Goal: Complete application form: Complete application form

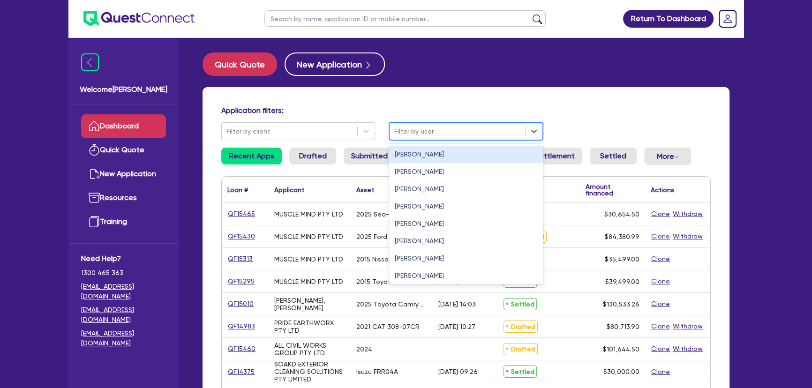
click at [477, 129] on div at bounding box center [458, 132] width 126 height 12
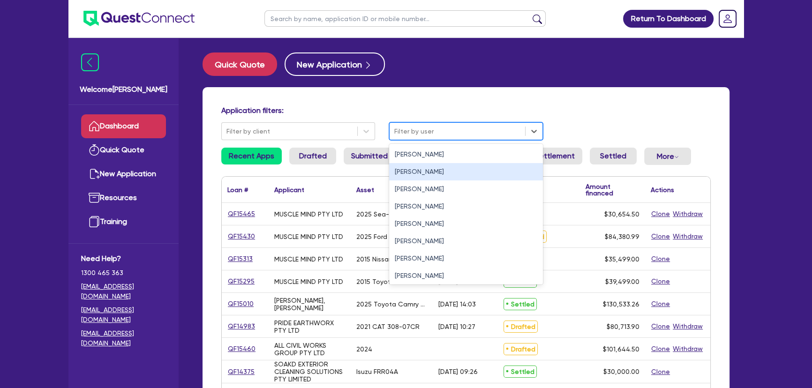
click at [436, 176] on div "[PERSON_NAME]" at bounding box center [466, 171] width 154 height 17
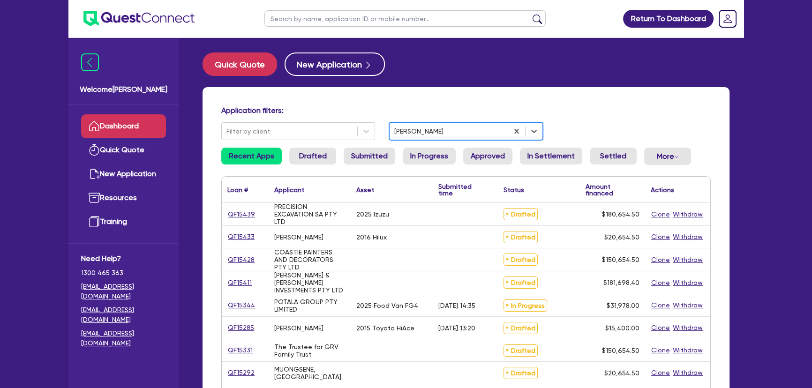
click at [431, 127] on div at bounding box center [449, 132] width 109 height 12
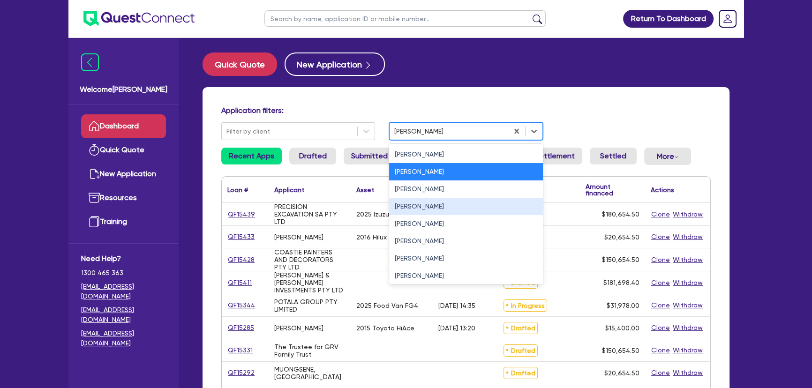
scroll to position [37, 0]
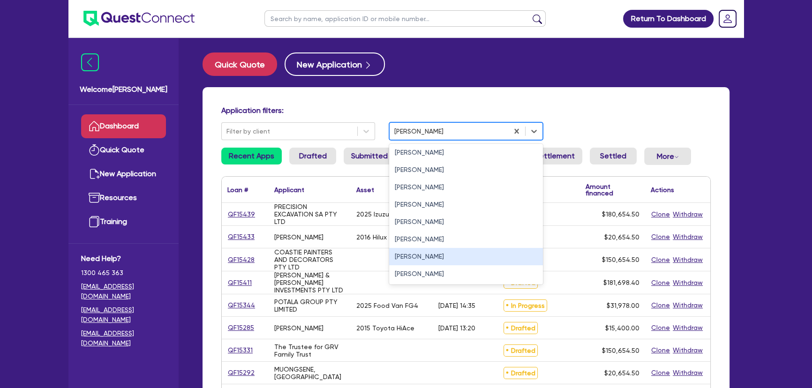
click at [429, 252] on div "Rob Matheson" at bounding box center [466, 256] width 154 height 17
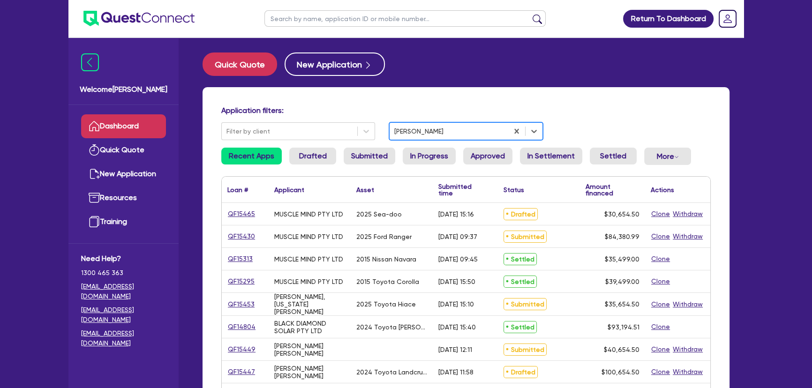
click at [436, 130] on div at bounding box center [449, 132] width 109 height 12
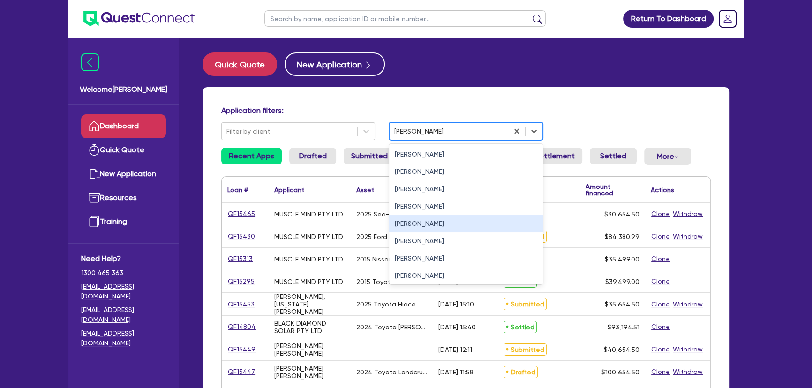
click at [422, 224] on div "Joel Harding" at bounding box center [466, 223] width 154 height 17
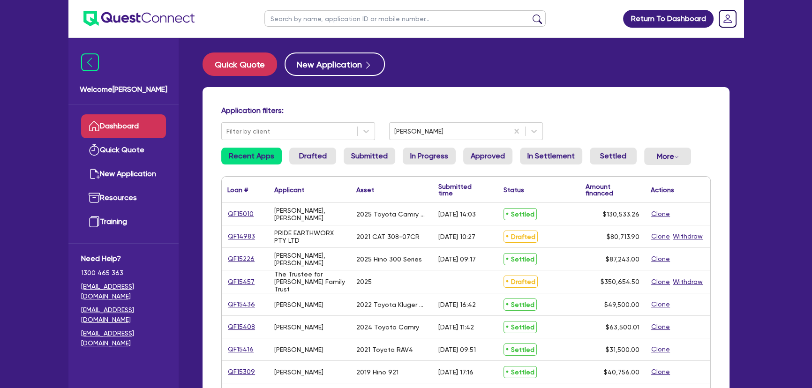
click at [340, 18] on input "text" at bounding box center [405, 18] width 281 height 16
type input "Marchese"
click at [530, 14] on button "submit" at bounding box center [537, 20] width 15 height 13
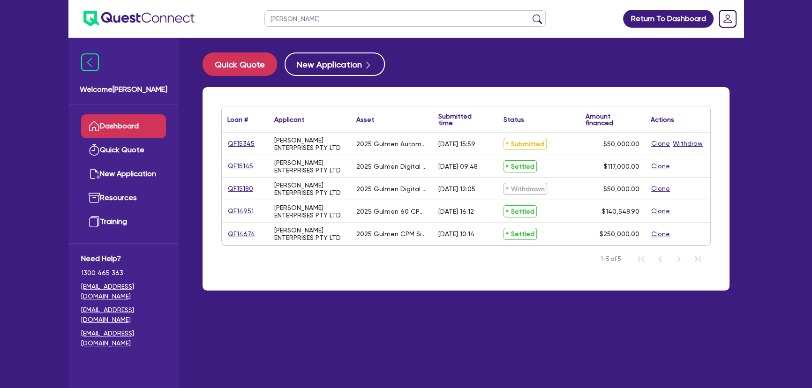
click at [226, 144] on div "QF15345" at bounding box center [245, 144] width 47 height 22
click at [238, 141] on link "QF15345" at bounding box center [242, 143] width 28 height 11
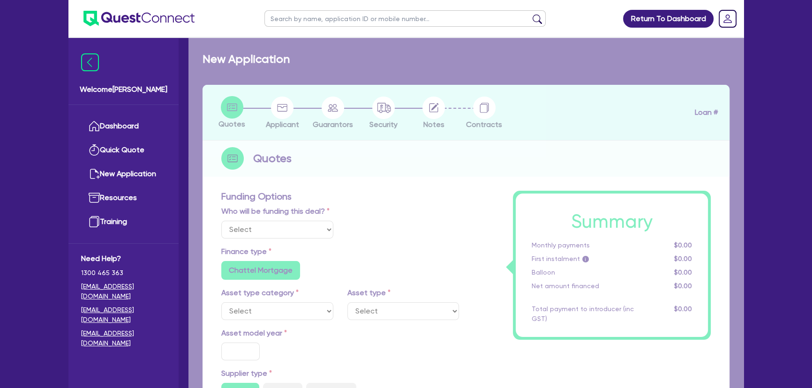
select select "Other"
select select "SECONDARY_ASSETS"
type input "2025"
radio input "true"
type input "50,000"
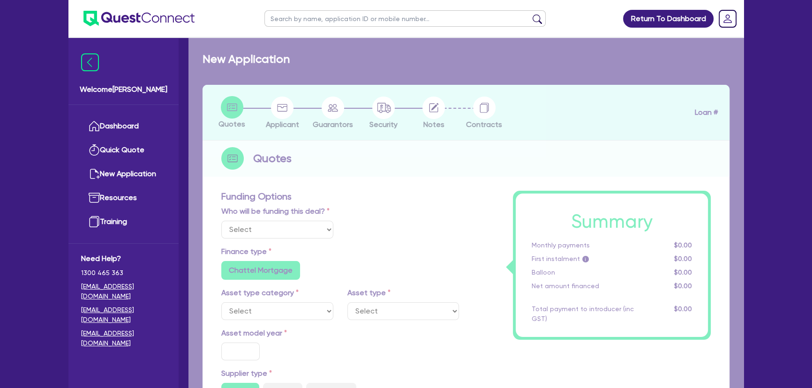
type input "8"
type input "4,000"
type input "14.99"
radio input "false"
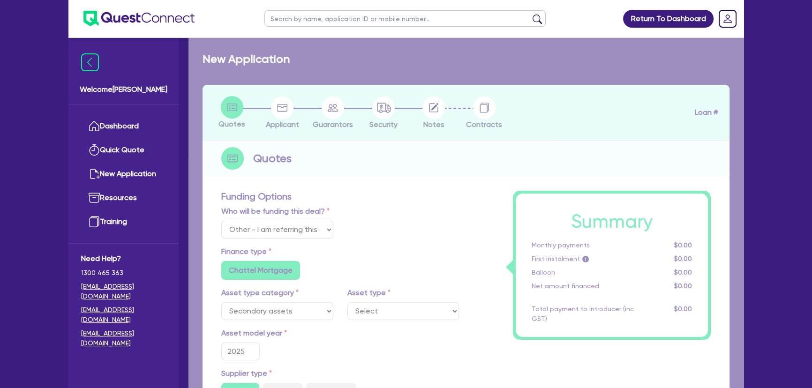
select select "PRINTING_AND_PACKAGING_EQUIPMENT"
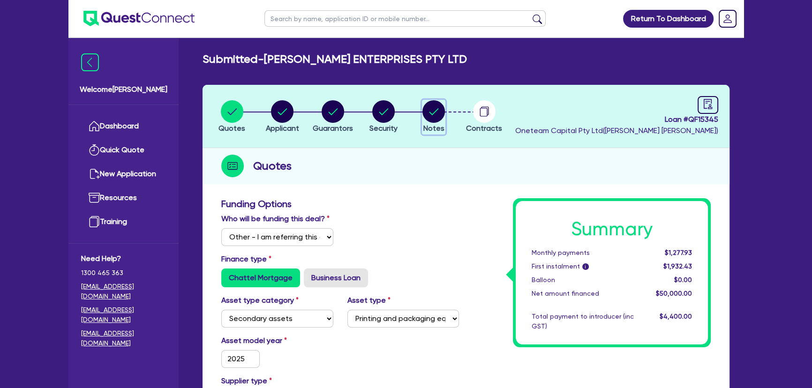
click at [438, 113] on circle "button" at bounding box center [434, 111] width 23 height 23
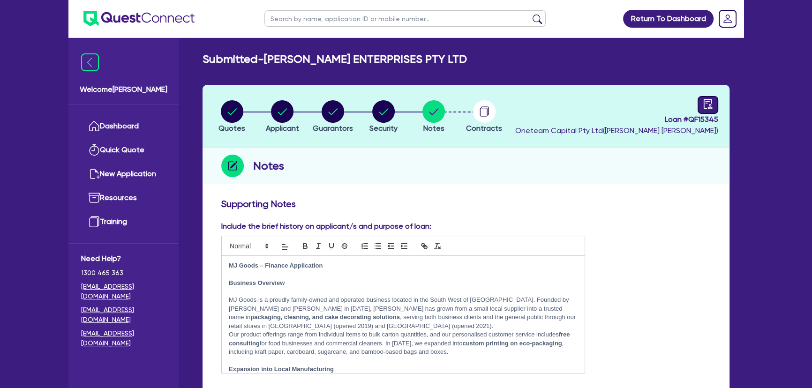
click at [698, 108] on div "Loan # QF15345 Oneteam Capital Pty Ltd ( Joel Harding )" at bounding box center [617, 116] width 203 height 40
click at [701, 106] on div at bounding box center [708, 105] width 21 height 18
select select "SUBMITTED_AMENDED"
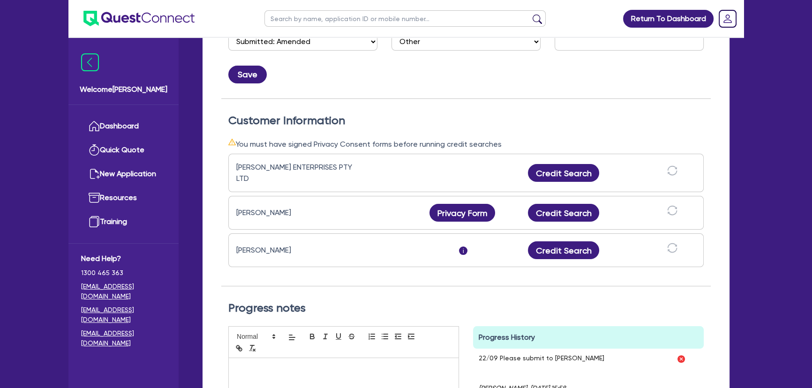
scroll to position [42, 0]
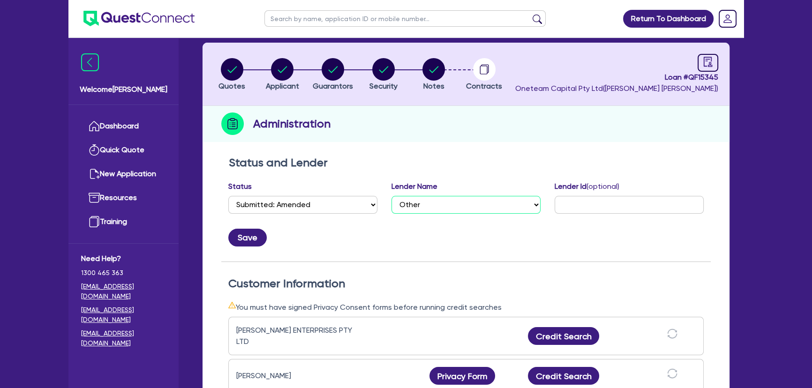
click at [458, 198] on select "Select AAMF AFS Alex Bank Angle Finance Azora Banjo BigStone BOQ Finance Brande…" at bounding box center [466, 205] width 149 height 18
select select "Morris Finance"
click at [392, 196] on select "Select AAMF AFS Alex Bank Angle Finance Azora Banjo BigStone BOQ Finance Brande…" at bounding box center [466, 205] width 149 height 18
click at [338, 203] on select "Select Quoted Drafted: New Drafted: Amended Submitted: New Submitted: Amended I…" at bounding box center [302, 205] width 149 height 18
select select "APPROVED_WAITING_FOR_MORE_INFO"
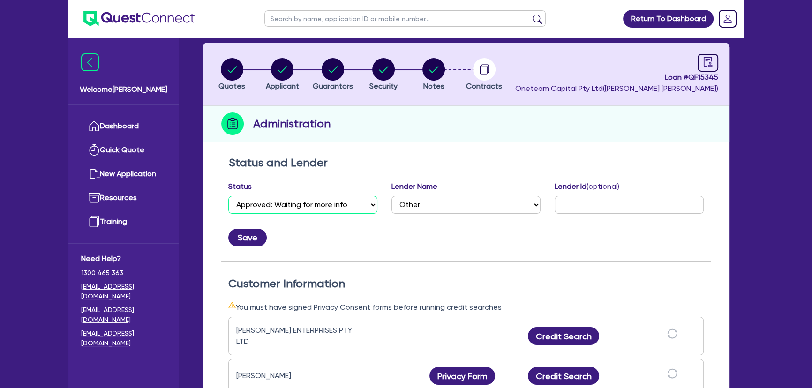
click at [228, 196] on select "Select Quoted Drafted: New Drafted: Amended Submitted: New Submitted: Amended I…" at bounding box center [302, 205] width 149 height 18
click at [249, 235] on button "Save" at bounding box center [247, 238] width 38 height 18
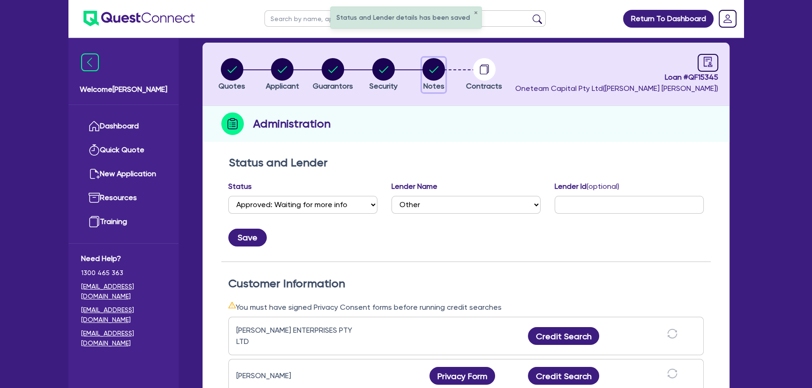
click at [431, 69] on circle "button" at bounding box center [434, 69] width 23 height 23
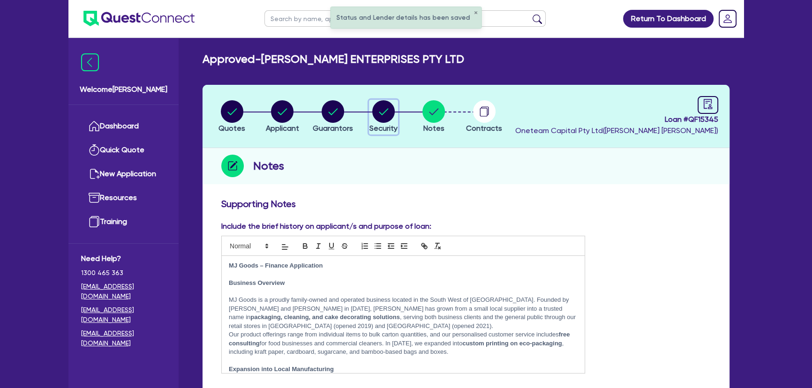
click at [381, 124] on span "Security" at bounding box center [384, 128] width 28 height 9
select select "SECONDARY_ASSETS"
select select "PRINTING_AND_PACKAGING_EQUIPMENT"
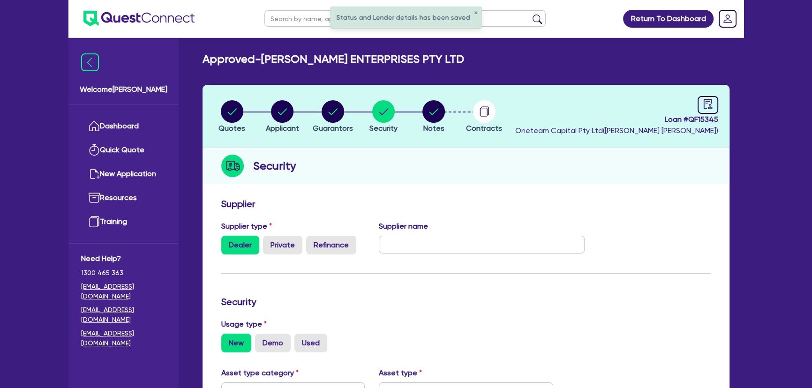
click at [247, 117] on li "Quotes" at bounding box center [232, 116] width 51 height 33
click at [238, 117] on circle "button" at bounding box center [232, 111] width 23 height 23
select select "Other"
select select "SECONDARY_ASSETS"
select select "PRINTING_AND_PACKAGING_EQUIPMENT"
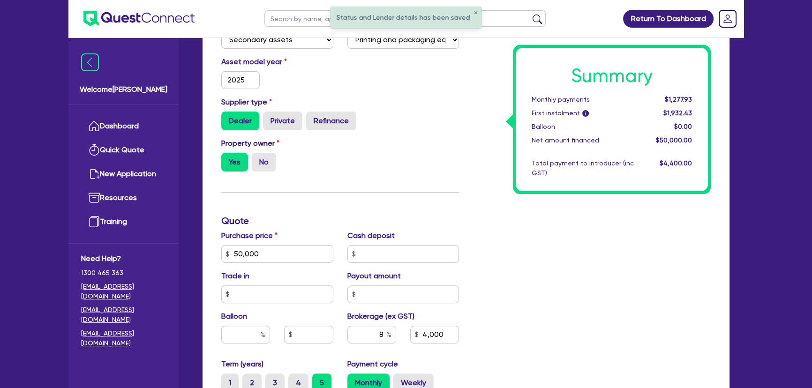
scroll to position [384, 0]
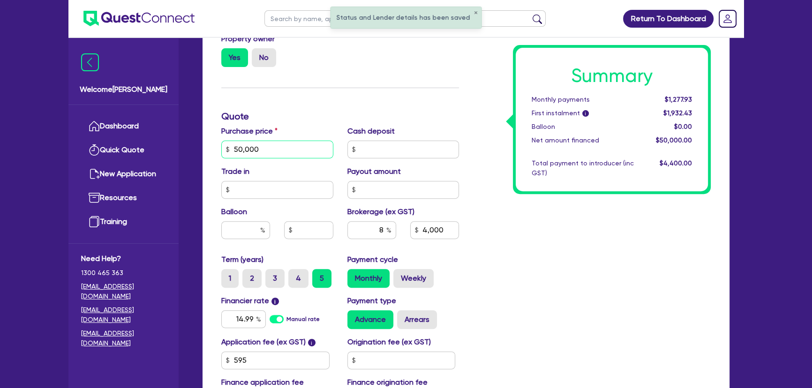
click at [265, 151] on input "50,000" at bounding box center [277, 150] width 112 height 18
type input "4"
type input "4,000"
type input "40"
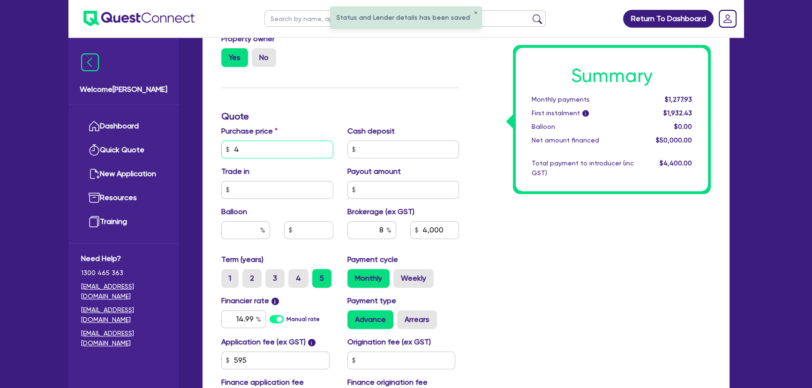
type input "4,000"
type input "400"
type input "4,000"
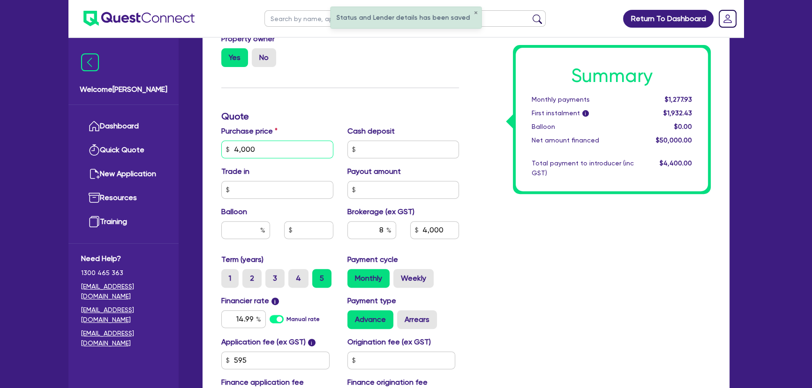
type input "40,000"
type input "4,000"
click at [265, 151] on input "40,000" at bounding box center [277, 150] width 112 height 18
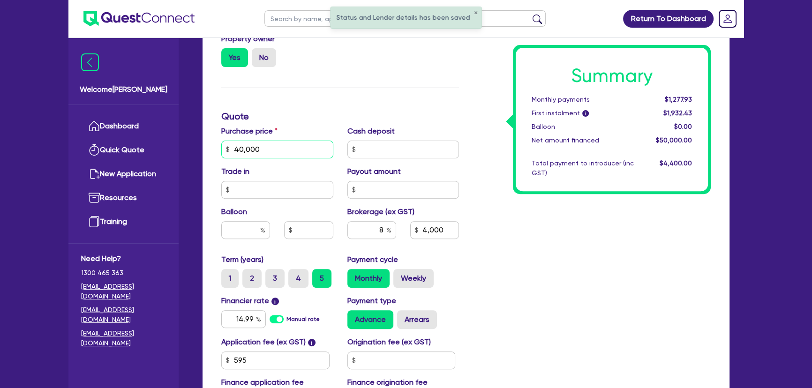
type input "5"
type input "4,000"
type input "50"
type input "4,000"
type input "500"
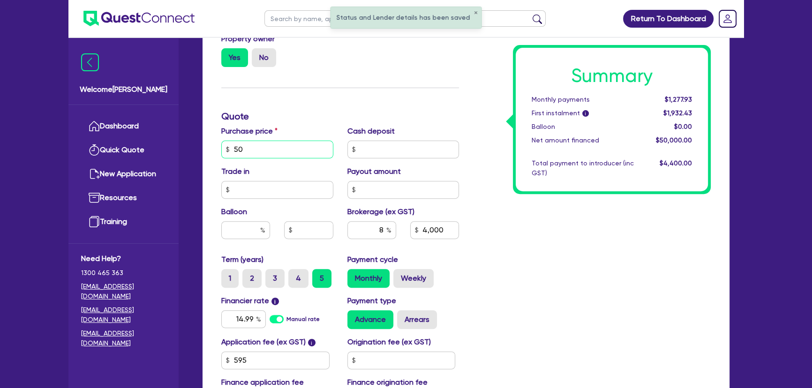
type input "4,000"
type input "5,000"
type input "4,000"
type input "50,000"
type input "4,000"
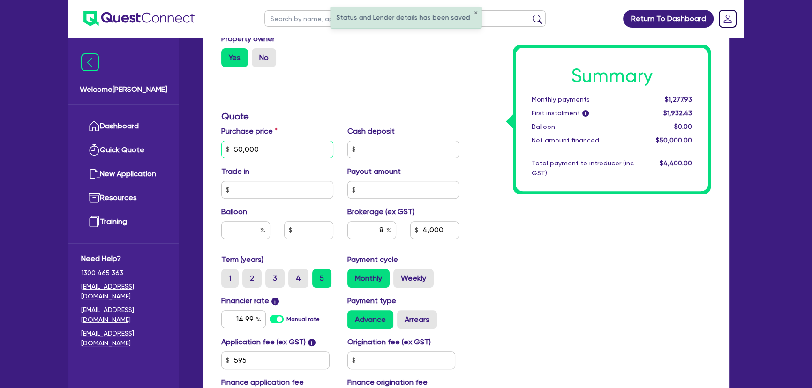
type input "50,000"
click at [403, 137] on div "Cash deposit" at bounding box center [404, 142] width 126 height 33
type input "4,000"
click at [393, 157] on input "text" at bounding box center [404, 150] width 112 height 18
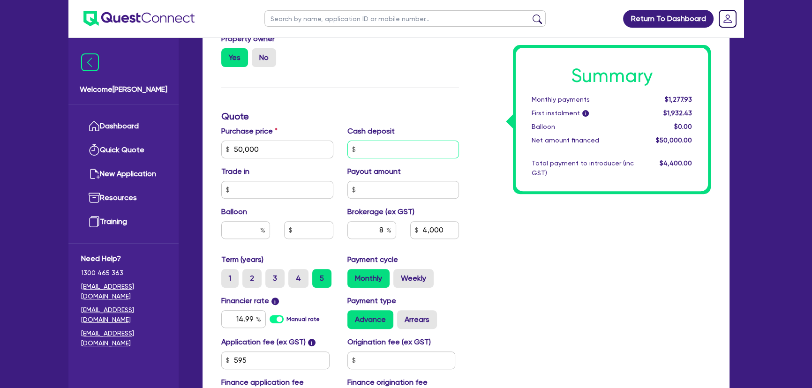
type input "1"
type input "4,000"
type input "10"
type input "4,000"
type input "100"
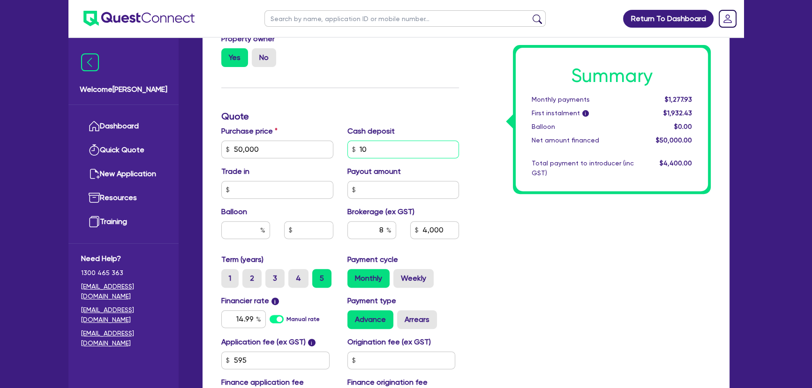
type input "4,000"
type input "1,000"
type input "4,000"
type input "10,000"
type input "4,000"
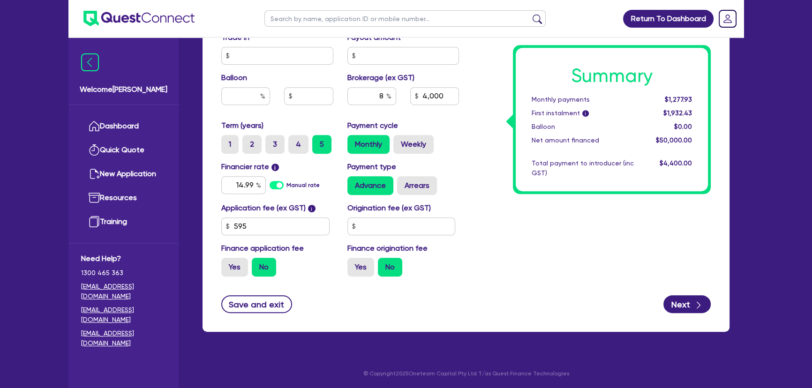
type input "10,000"
type input "3,200"
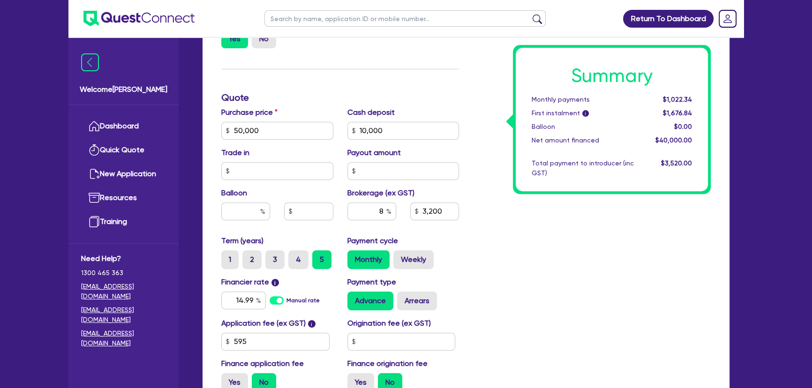
scroll to position [390, 0]
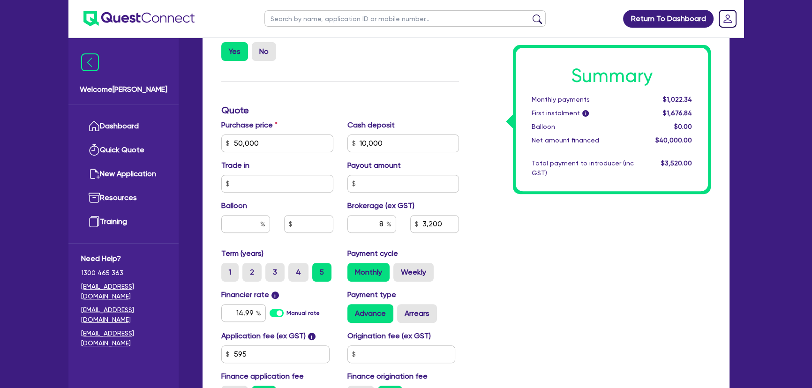
click at [704, 331] on div "Summary Monthly payments $1,022.34 First instalment i $1,676.84 Balloon $0.00 N…" at bounding box center [592, 111] width 252 height 604
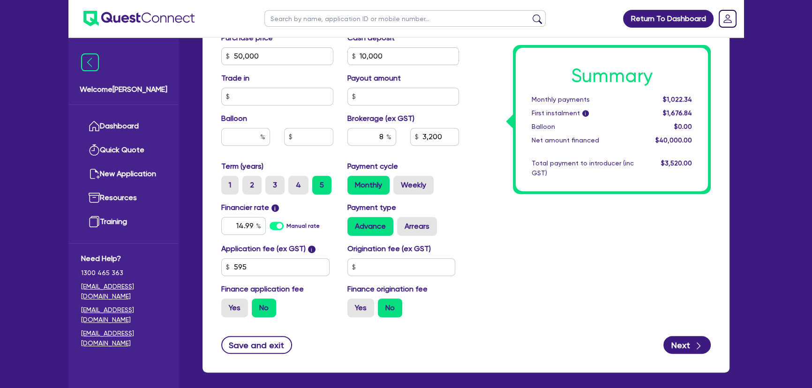
scroll to position [433, 0]
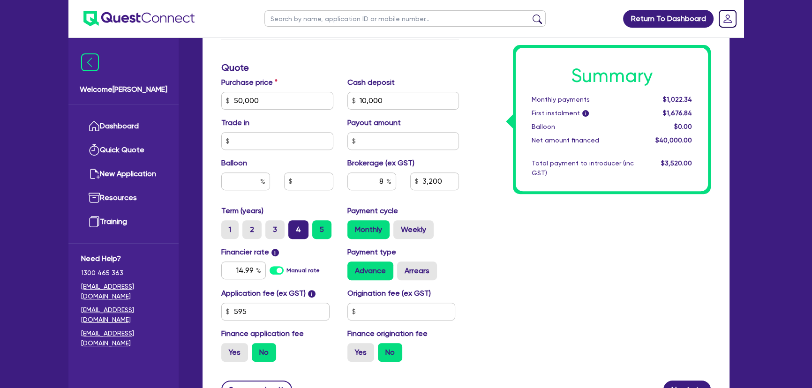
click at [294, 228] on label "4" at bounding box center [298, 229] width 20 height 19
click at [294, 227] on input "4" at bounding box center [291, 223] width 6 height 6
radio input "true"
click at [600, 246] on div "Summary Monthly payments $1,196.04 First instalment i $1,850.54 Balloon $0.00 N…" at bounding box center [592, 68] width 252 height 604
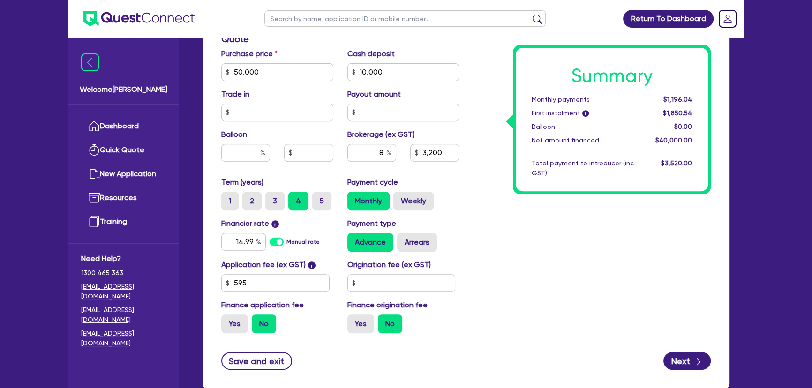
scroll to position [475, 0]
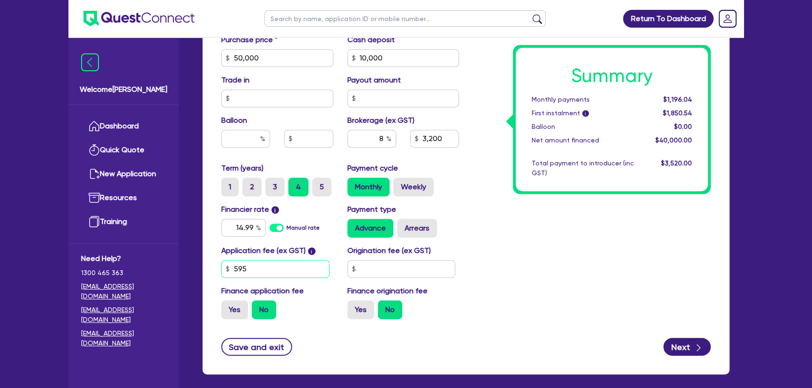
click at [287, 273] on input "595" at bounding box center [275, 269] width 108 height 18
type input "3,200"
type input "1"
type input "3,200"
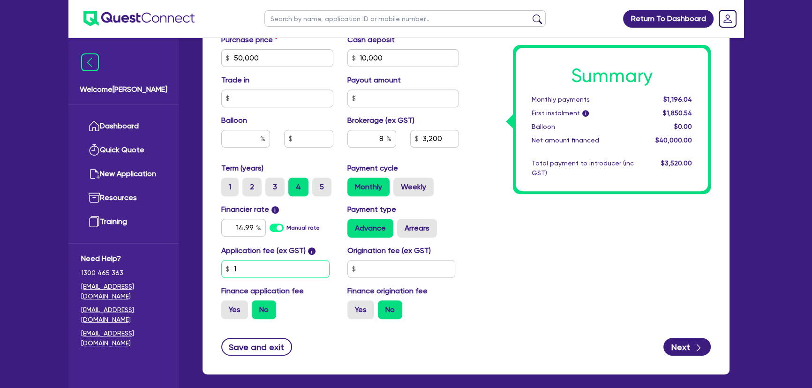
type input "10"
type input "3,200"
type input "101"
type input "3,200"
type input "1,015"
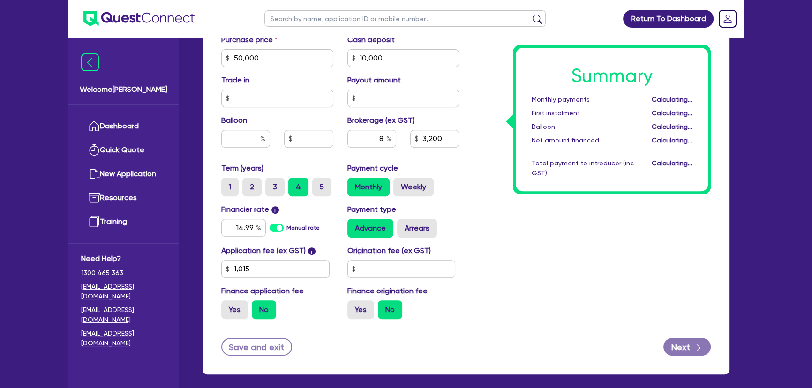
click at [503, 298] on div "Summary Monthly payments Calculating... First instalment Calculating... Balloon…" at bounding box center [592, 25] width 252 height 604
type input "3,200"
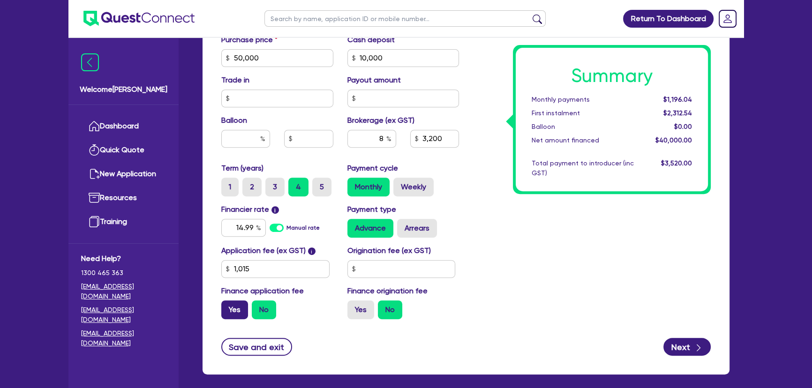
click at [230, 310] on label "Yes" at bounding box center [234, 310] width 27 height 19
click at [228, 307] on input "Yes" at bounding box center [224, 304] width 6 height 6
radio input "true"
click at [496, 288] on div "Summary Monthly payments $1,229.42 First instalment $1,229.42 Balloon $0.00 Net…" at bounding box center [592, 25] width 252 height 604
click at [640, 273] on div "Summary Monthly payments $1,229.42 First instalment $1,229.42 Balloon $0.00 Net…" at bounding box center [592, 25] width 252 height 604
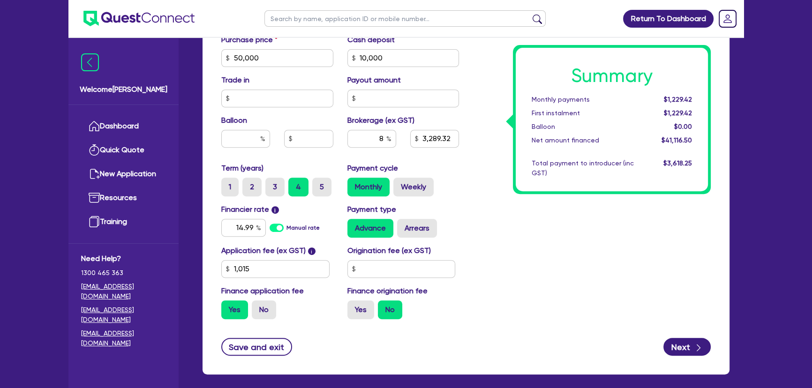
click at [584, 246] on div "Summary Monthly payments $1,229.42 First instalment $1,229.42 Balloon $0.00 Net…" at bounding box center [592, 25] width 252 height 604
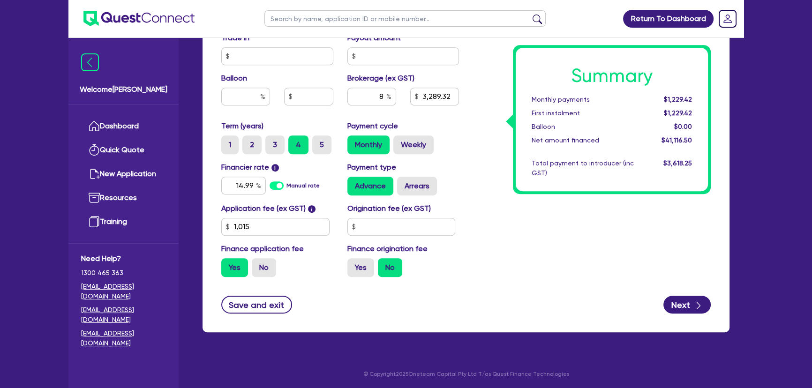
scroll to position [518, 0]
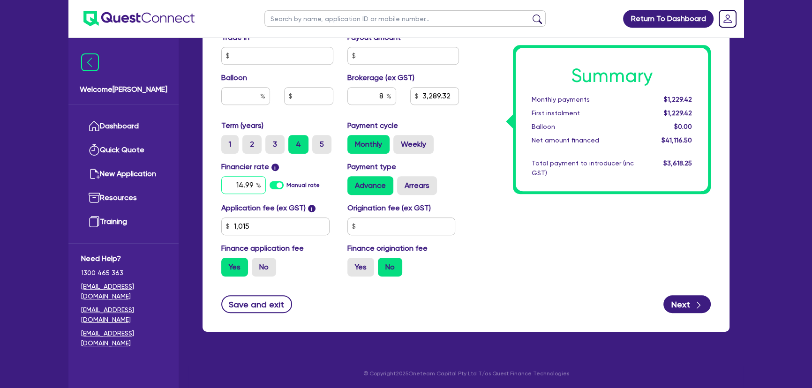
click at [242, 188] on input "14.99" at bounding box center [243, 185] width 45 height 18
type input "3,289.32"
type input "1.99"
type input "3,289.32"
type input "16.99"
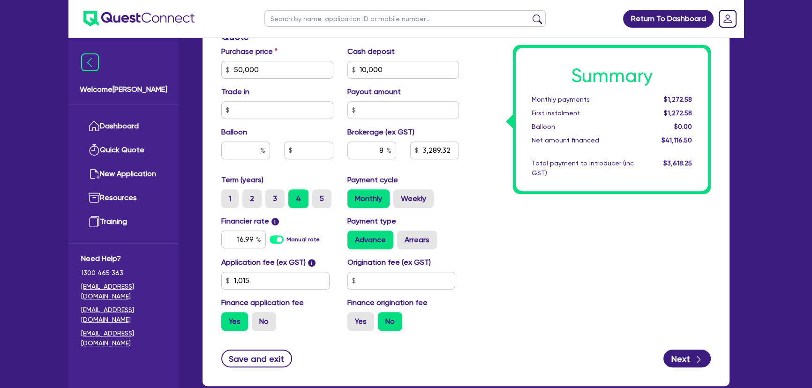
scroll to position [469, 0]
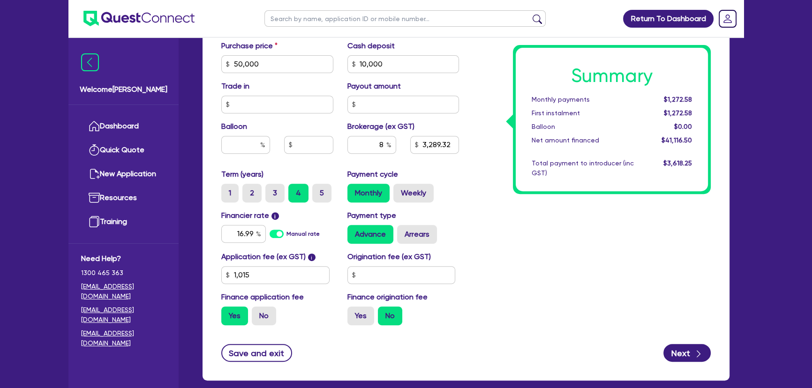
click at [578, 253] on div "Summary Monthly payments $1,272.58 First instalment $1,272.58 Balloon $0.00 Net…" at bounding box center [592, 31] width 252 height 604
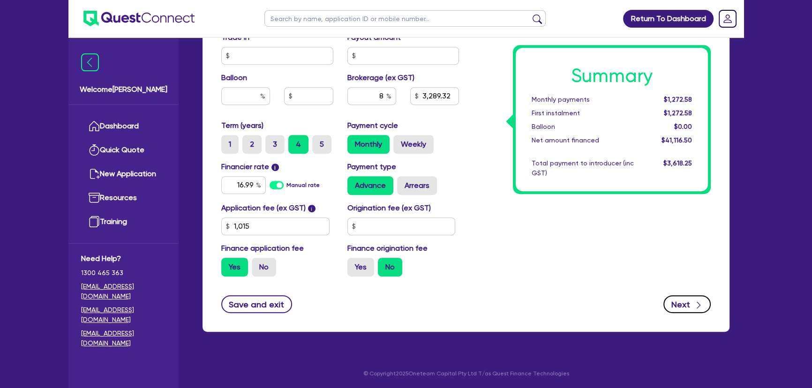
click at [696, 303] on icon "button" at bounding box center [698, 305] width 9 height 9
type input "3,289.32"
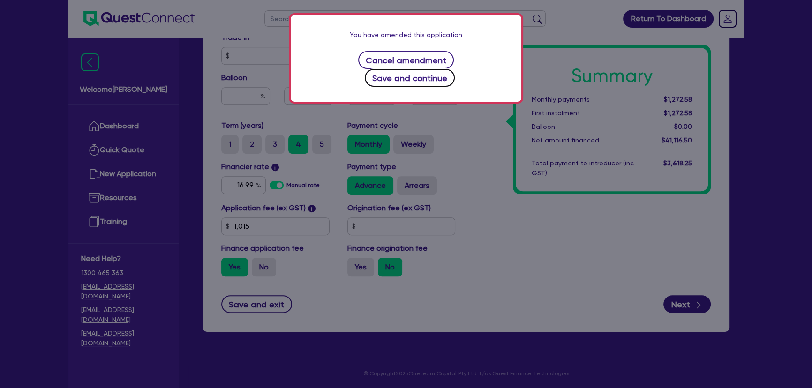
click at [445, 69] on button "Save and continue" at bounding box center [410, 78] width 91 height 18
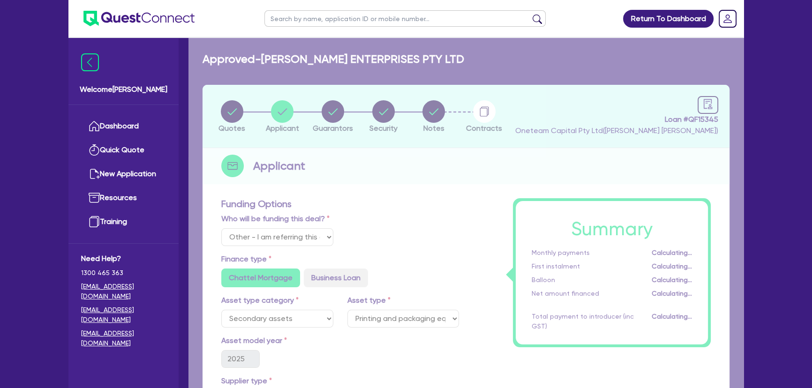
select select "COMPANY"
select select "MANUFACTURING"
select select "PULP_AND_PAPER"
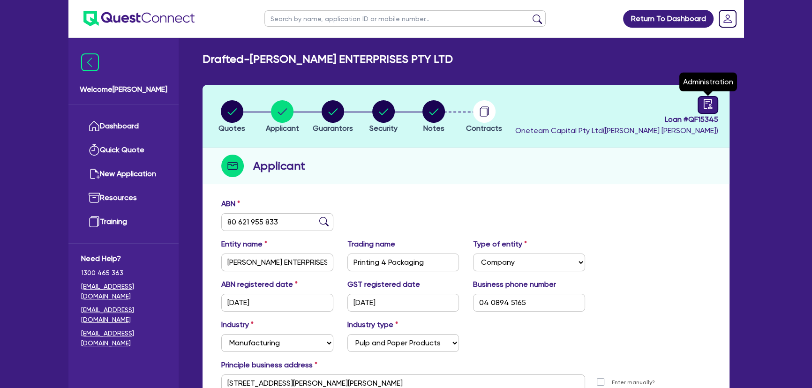
click at [711, 103] on icon "audit" at bounding box center [708, 104] width 8 height 10
select select "DRAFTED_AMENDED"
select select "Morris Finance"
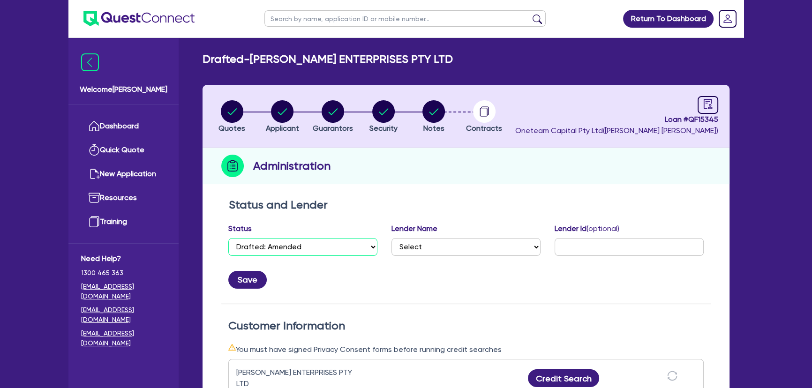
click at [307, 239] on select "Select Quoted Drafted: New Drafted: Amended Submitted: New Submitted: Amended I…" at bounding box center [302, 247] width 149 height 18
select select "APPROVED_WAITING_FOR_MORE_INFO"
click at [228, 238] on select "Select Quoted Drafted: New Drafted: Amended Submitted: New Submitted: Amended I…" at bounding box center [302, 247] width 149 height 18
click at [240, 275] on button "Save" at bounding box center [247, 280] width 38 height 18
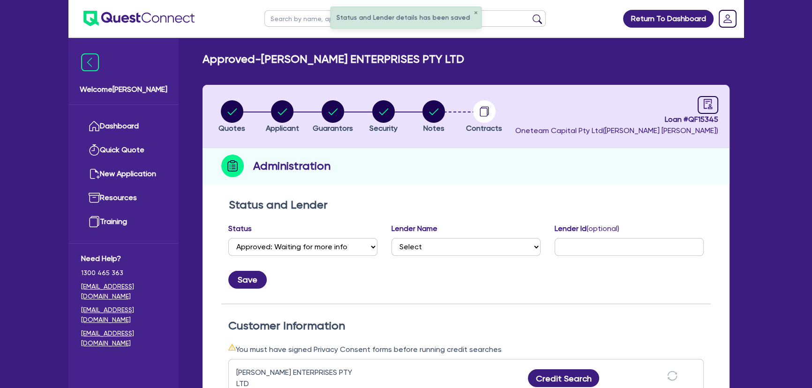
click at [143, 18] on img at bounding box center [138, 18] width 111 height 15
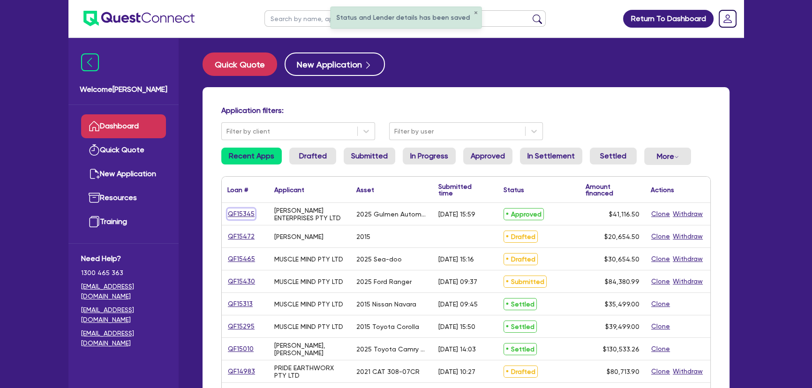
click at [249, 210] on link "QF15345" at bounding box center [242, 214] width 28 height 11
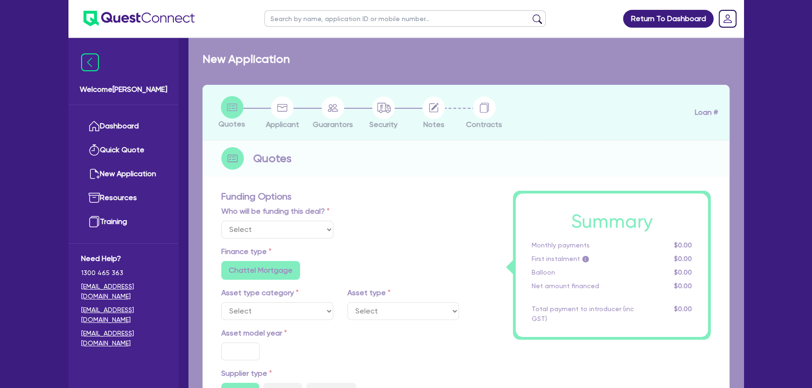
select select "Other"
select select "SECONDARY_ASSETS"
type input "2025"
radio input "true"
type input "50,000"
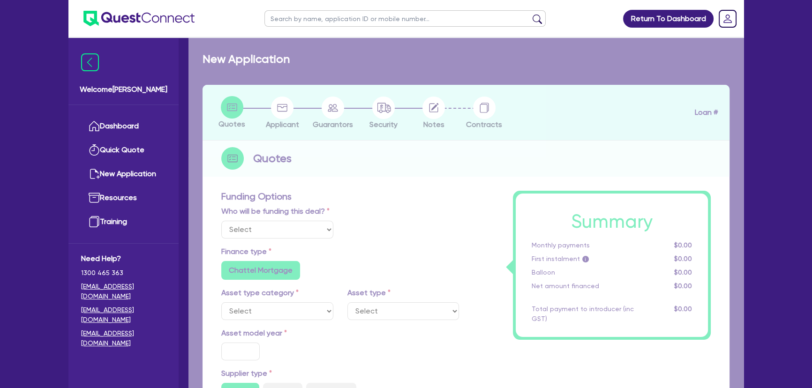
type input "10,000"
type input "8"
type input "3,289.32"
radio input "true"
type input "16.99"
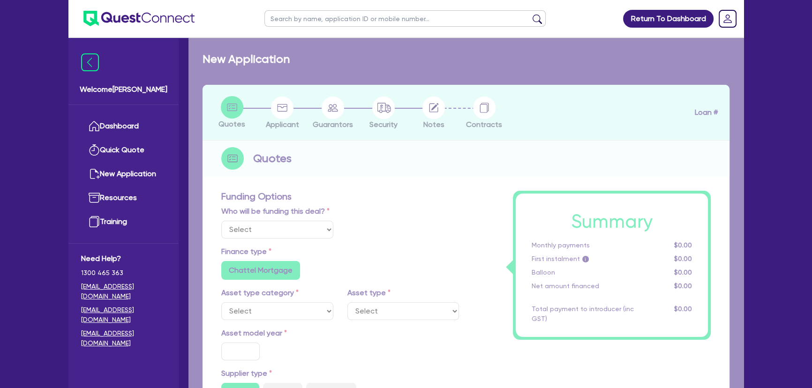
type input "1,015"
radio input "true"
radio input "false"
select select "PRINTING_AND_PACKAGING_EQUIPMENT"
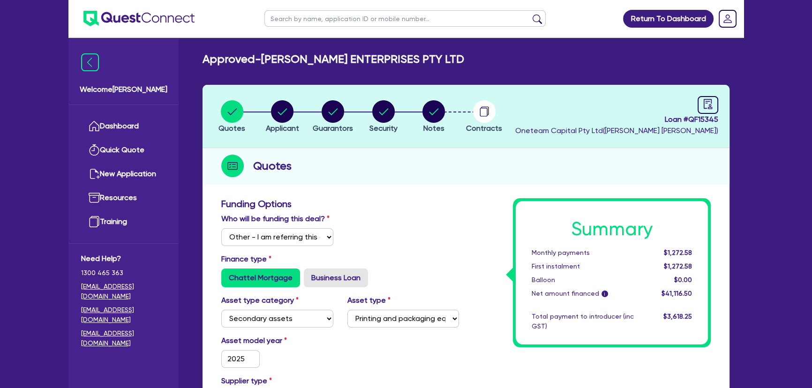
click at [452, 107] on li "Notes" at bounding box center [434, 116] width 51 height 33
click at [445, 110] on circle "button" at bounding box center [434, 111] width 23 height 23
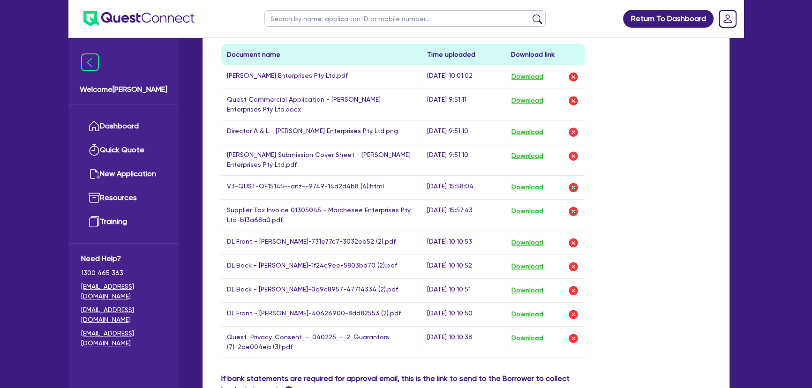
scroll to position [426, 0]
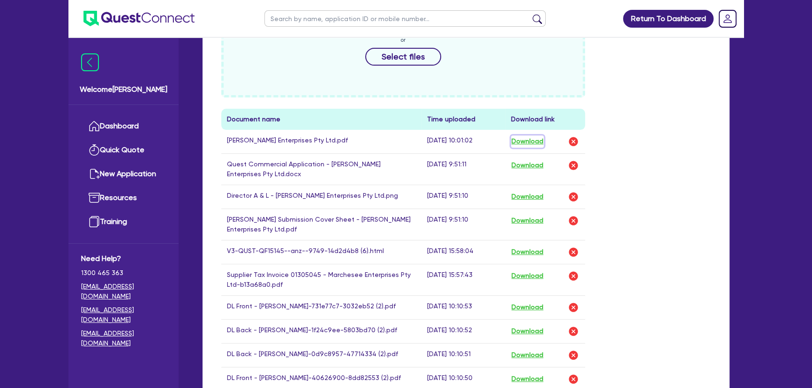
click at [535, 140] on button "Download" at bounding box center [527, 142] width 33 height 12
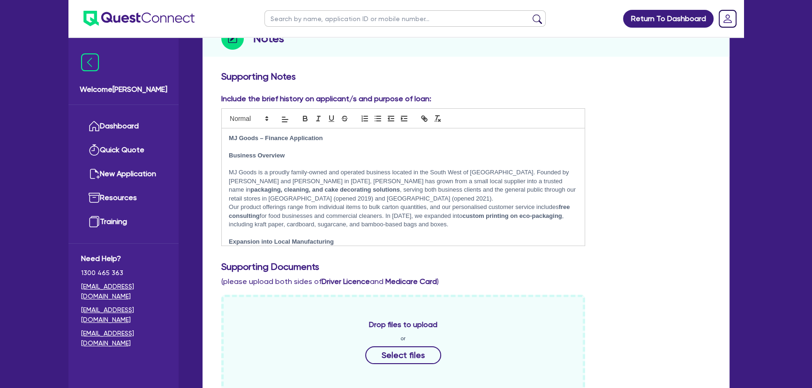
scroll to position [0, 0]
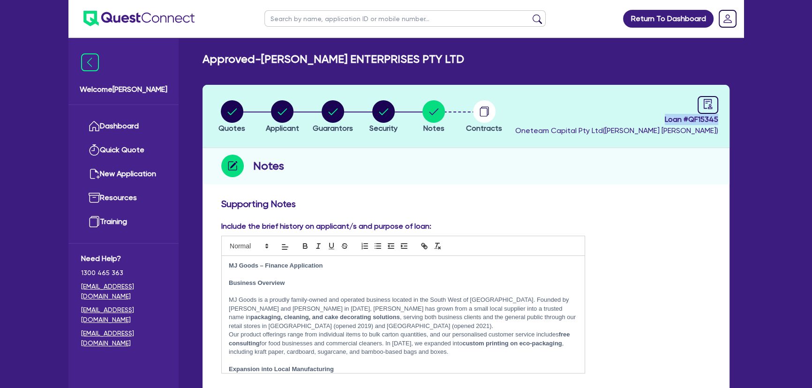
drag, startPoint x: 658, startPoint y: 117, endPoint x: 778, endPoint y: 121, distance: 120.1
click at [633, 346] on div "Include the brief history on applicant/s and purpose of loan: MJ Goods – Financ…" at bounding box center [466, 301] width 504 height 160
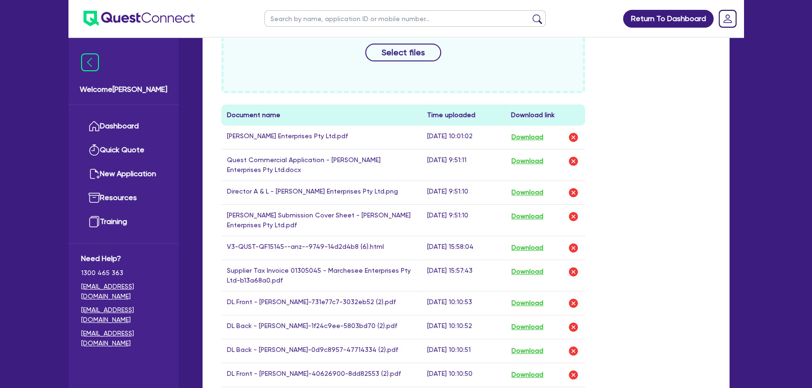
scroll to position [511, 0]
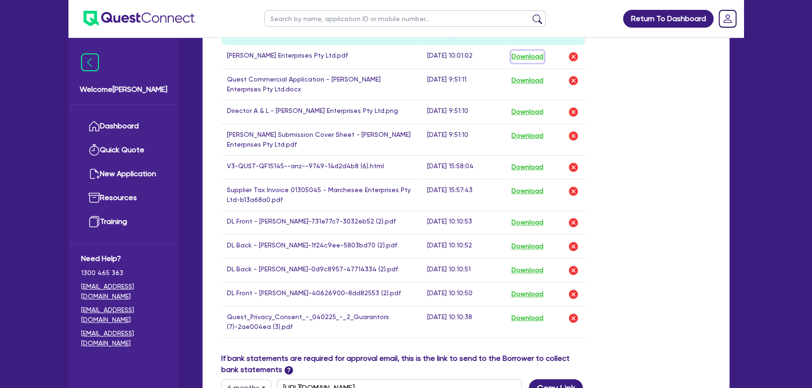
click at [539, 59] on button "Download" at bounding box center [527, 57] width 33 height 12
